Goal: Task Accomplishment & Management: Manage account settings

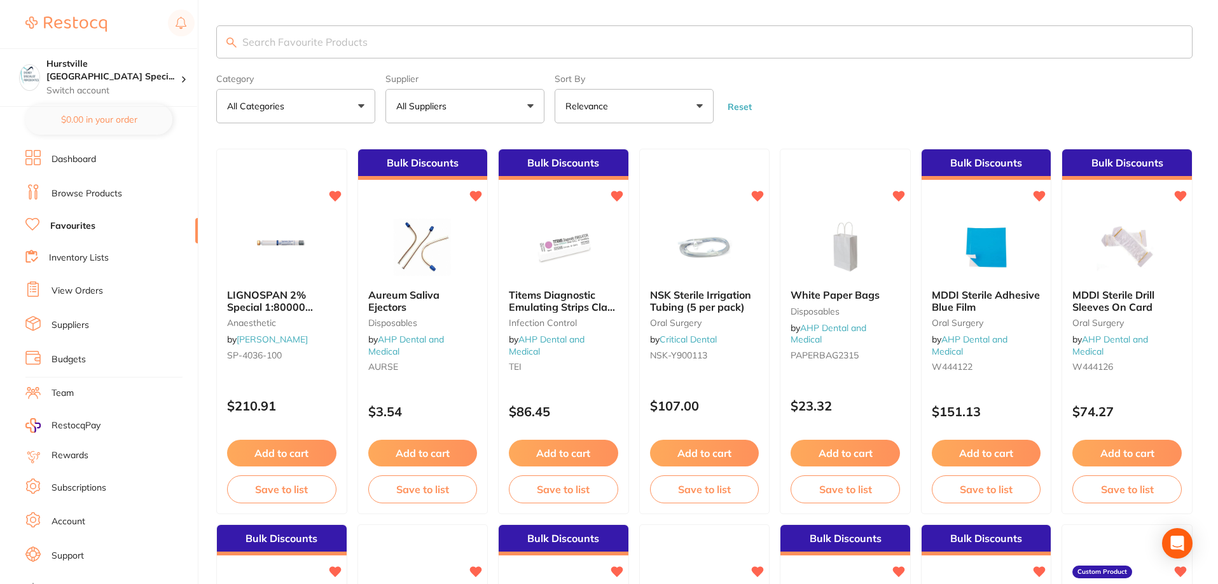
click at [104, 294] on li "View Orders" at bounding box center [111, 291] width 172 height 19
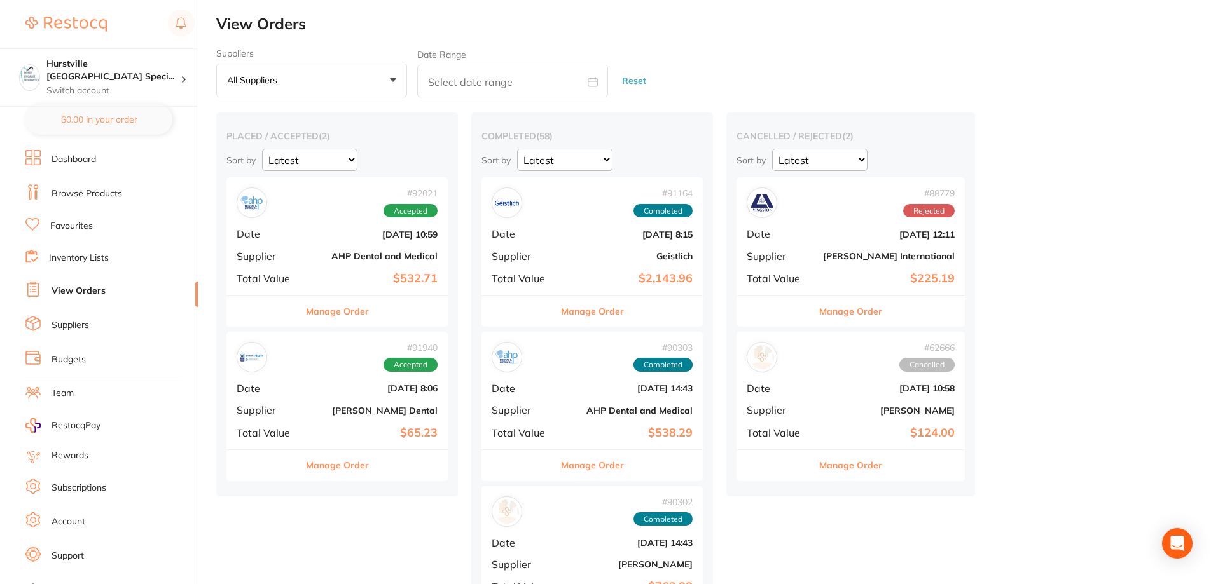
click at [344, 307] on button "Manage Order" at bounding box center [337, 311] width 63 height 31
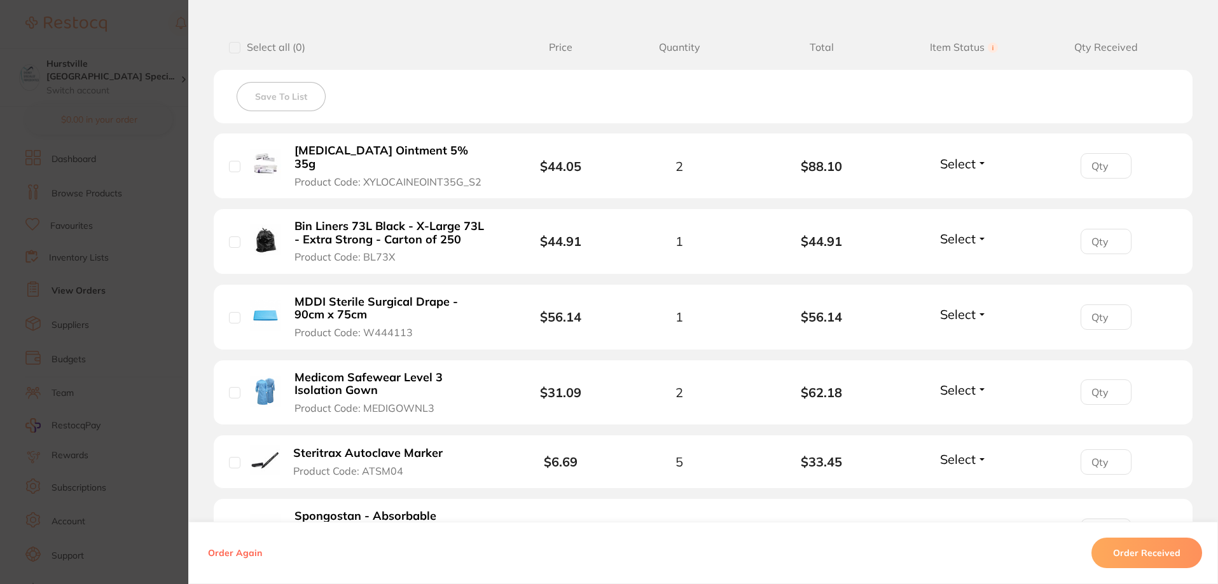
scroll to position [318, 0]
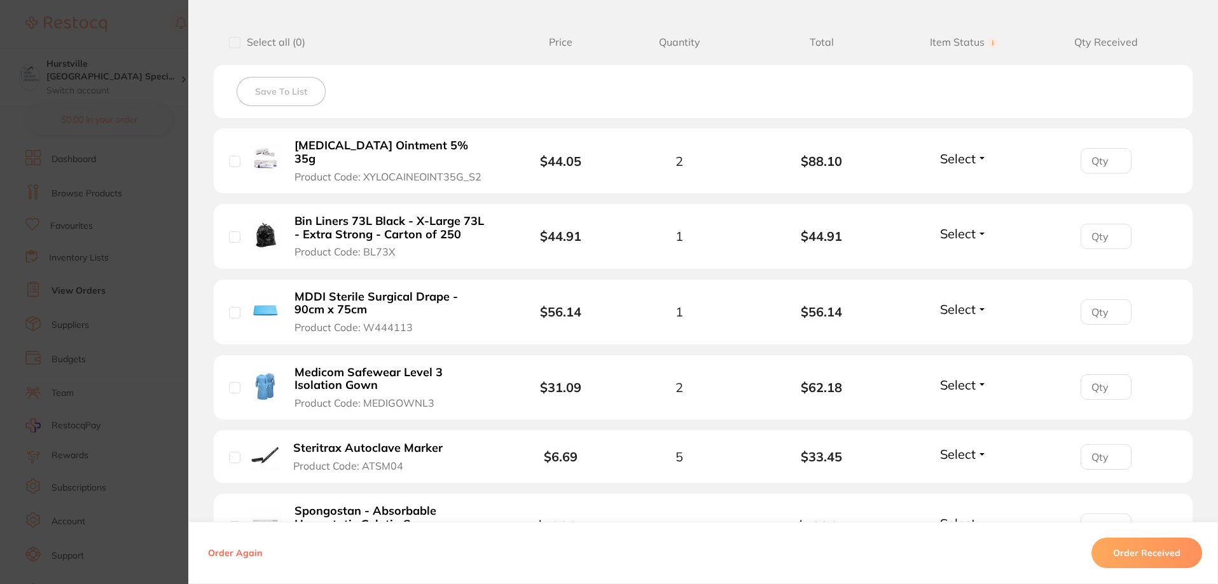
click at [235, 161] on input "checkbox" at bounding box center [234, 161] width 11 height 11
checkbox input "true"
click at [232, 232] on div "Bin Liners 73L Black - X-Large 73L - Extra Strong - Carton of 250 Product Code:…" at bounding box center [371, 236] width 284 height 45
click at [238, 224] on div "Bin Liners 73L Black - X-Large 73L - Extra Strong - Carton of 250 Product Code:…" at bounding box center [371, 236] width 284 height 45
click at [230, 307] on input "checkbox" at bounding box center [234, 312] width 11 height 11
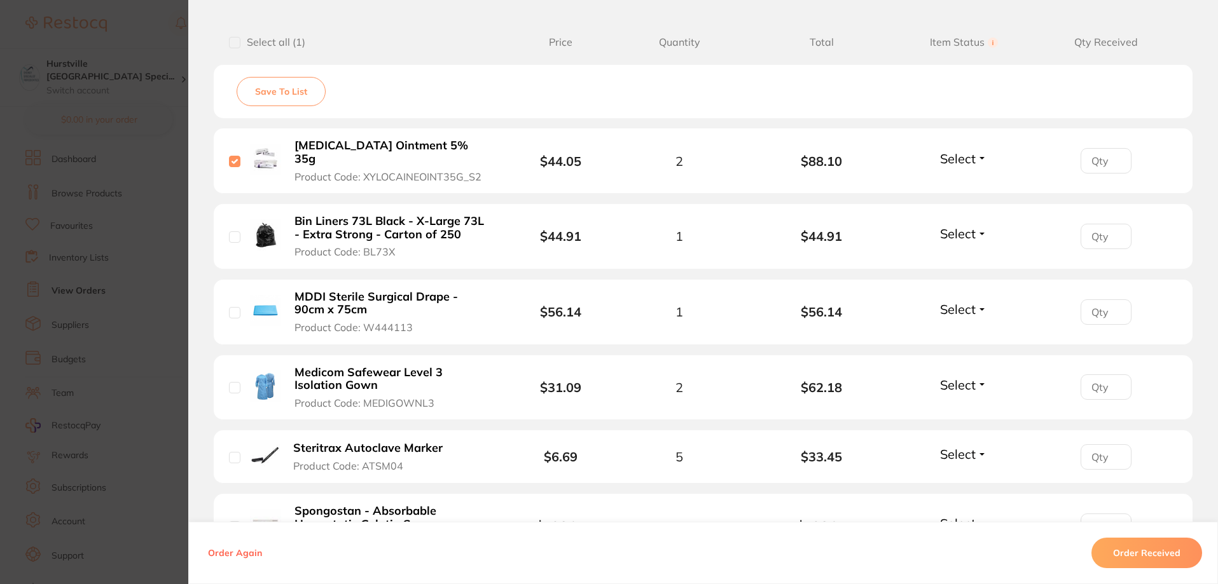
checkbox input "true"
click at [238, 224] on div "Bin Liners 73L Black - X-Large 73L - Extra Strong - Carton of 250 Product Code:…" at bounding box center [371, 236] width 284 height 45
click at [231, 231] on input "checkbox" at bounding box center [234, 236] width 11 height 11
checkbox input "true"
click at [238, 378] on div "Medicom Safewear Level 3 Isolation Gown Product Code: MEDIGOWNL3" at bounding box center [371, 388] width 284 height 45
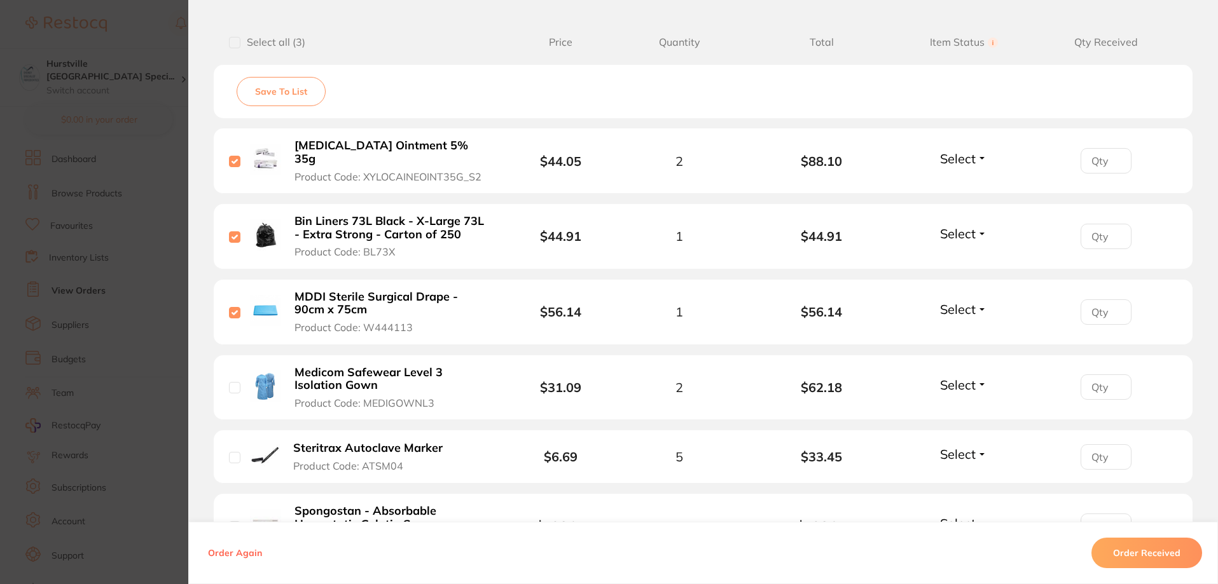
click at [235, 382] on input "checkbox" at bounding box center [234, 387] width 11 height 11
checkbox input "true"
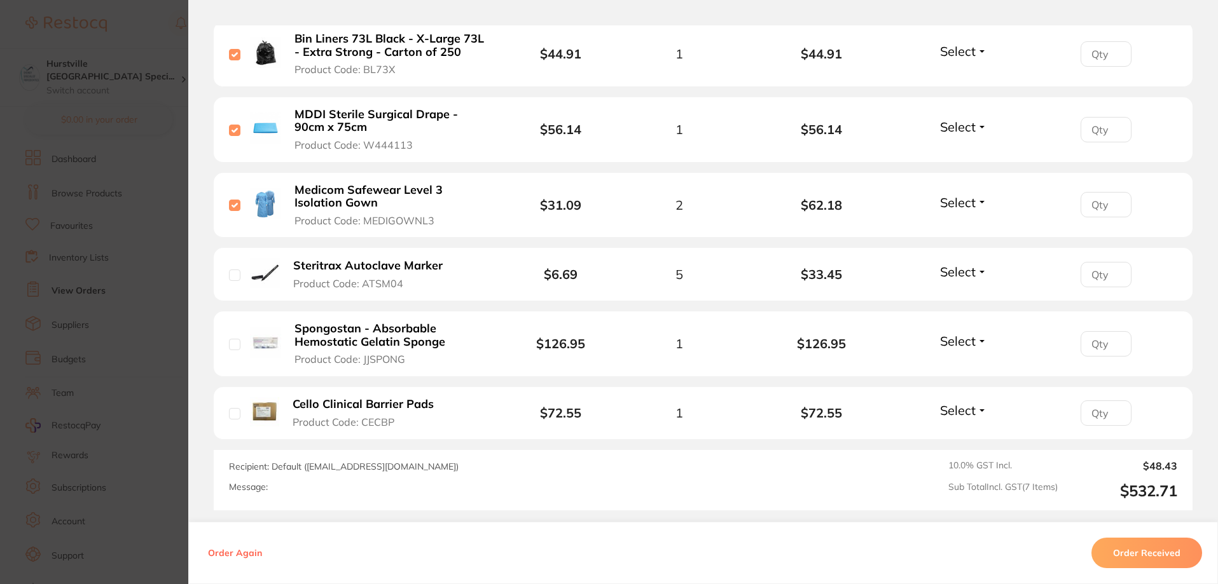
scroll to position [509, 0]
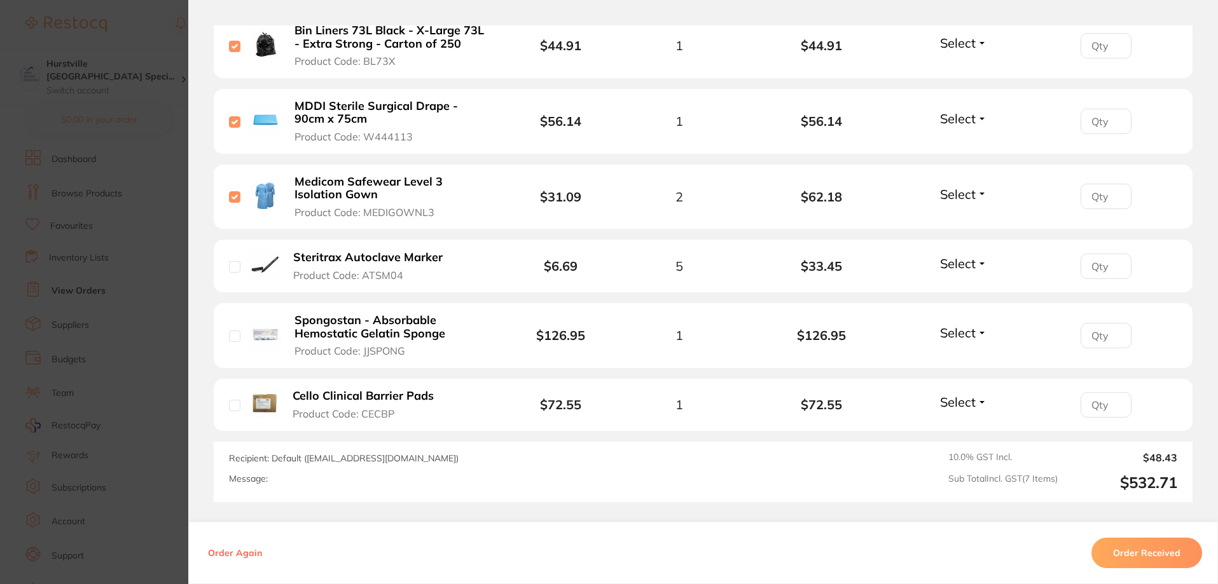
click at [233, 261] on input "checkbox" at bounding box center [234, 266] width 11 height 11
checkbox input "true"
click at [232, 331] on input "checkbox" at bounding box center [234, 336] width 11 height 11
checkbox input "true"
click at [229, 400] on input "checkbox" at bounding box center [234, 405] width 11 height 11
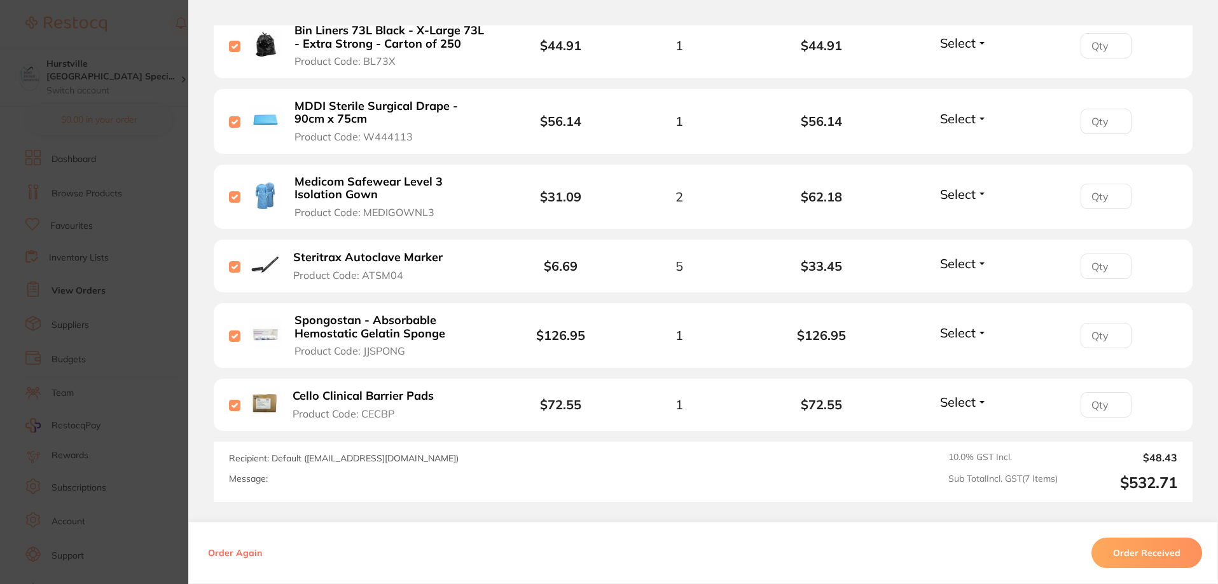
checkbox input "true"
click at [1141, 549] on button "Order Received" at bounding box center [1146, 553] width 111 height 31
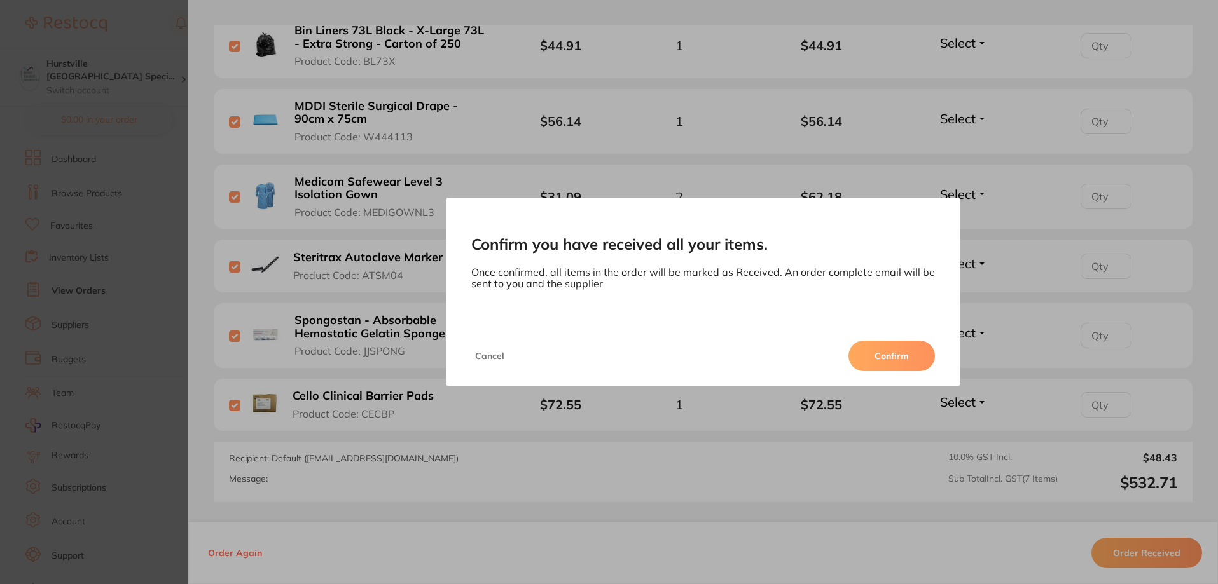
click at [887, 354] on button "Confirm" at bounding box center [891, 356] width 86 height 31
